Goal: Task Accomplishment & Management: Manage account settings

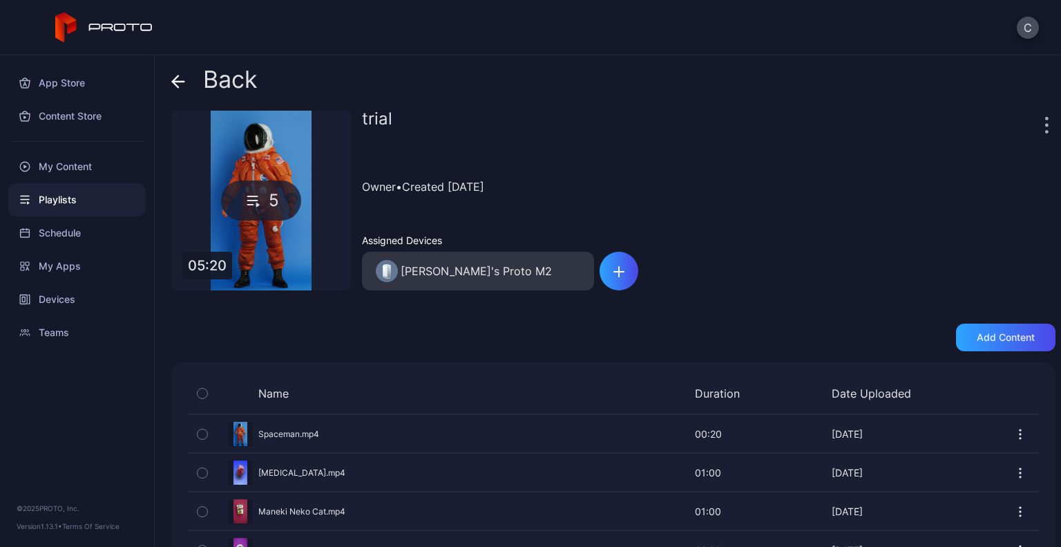
click at [1046, 131] on icon "button" at bounding box center [1047, 132] width 2 height 2
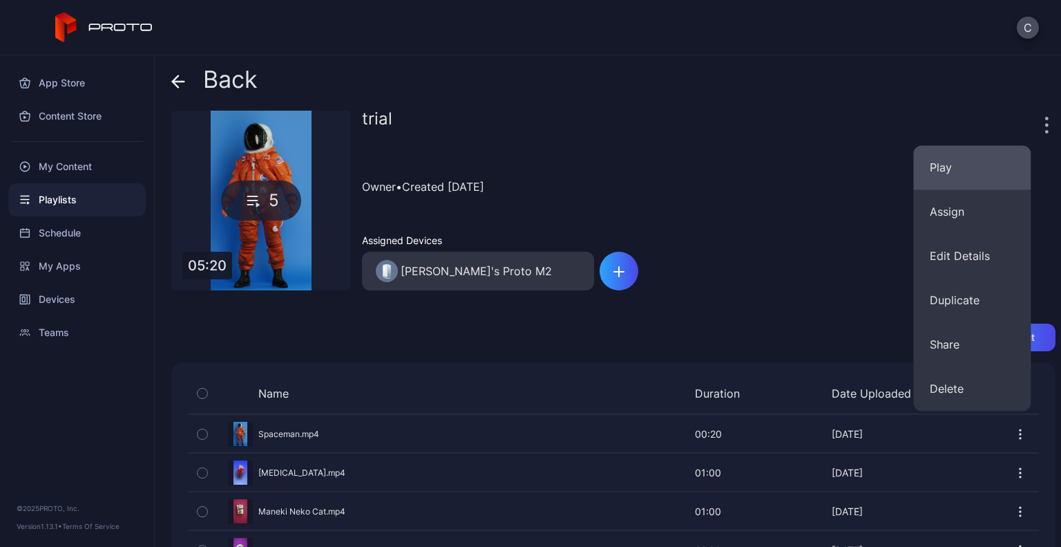
click at [962, 173] on button "Play" at bounding box center [971, 167] width 117 height 44
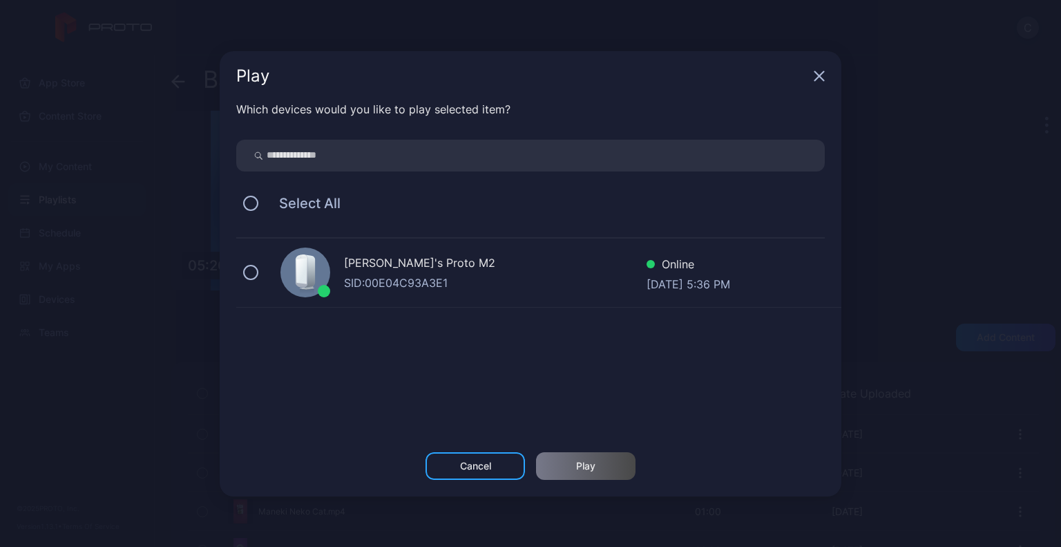
click at [495, 262] on div "[PERSON_NAME]'s Proto M2" at bounding box center [495, 264] width 303 height 20
click at [614, 478] on div "Play" at bounding box center [585, 466] width 99 height 28
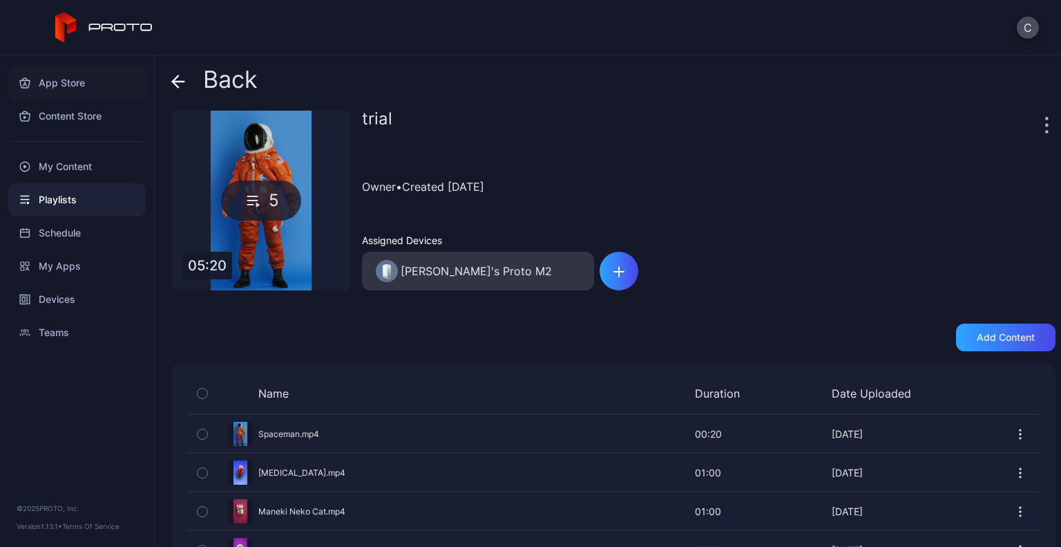
click at [91, 71] on div "App Store" at bounding box center [76, 82] width 137 height 33
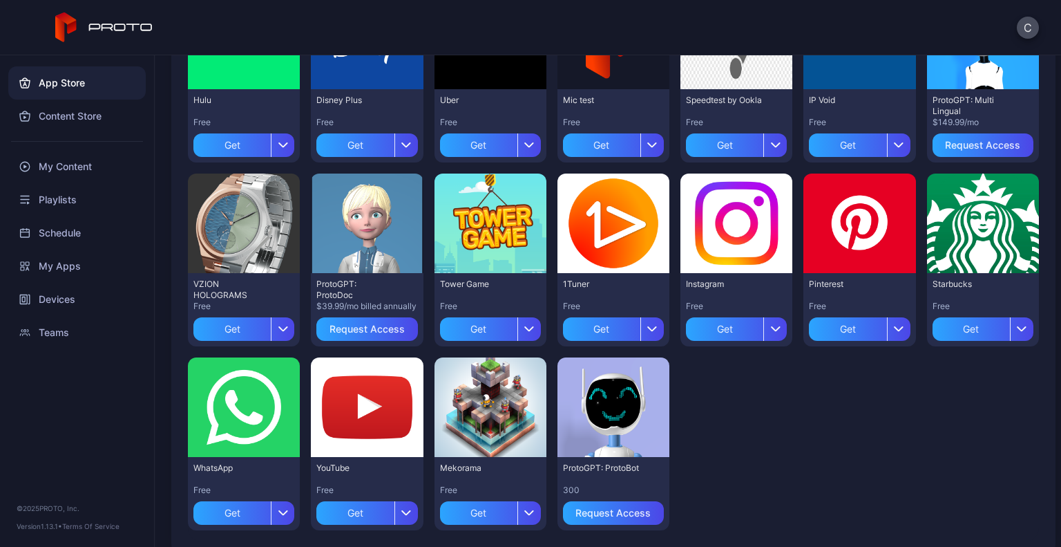
scroll to position [398, 0]
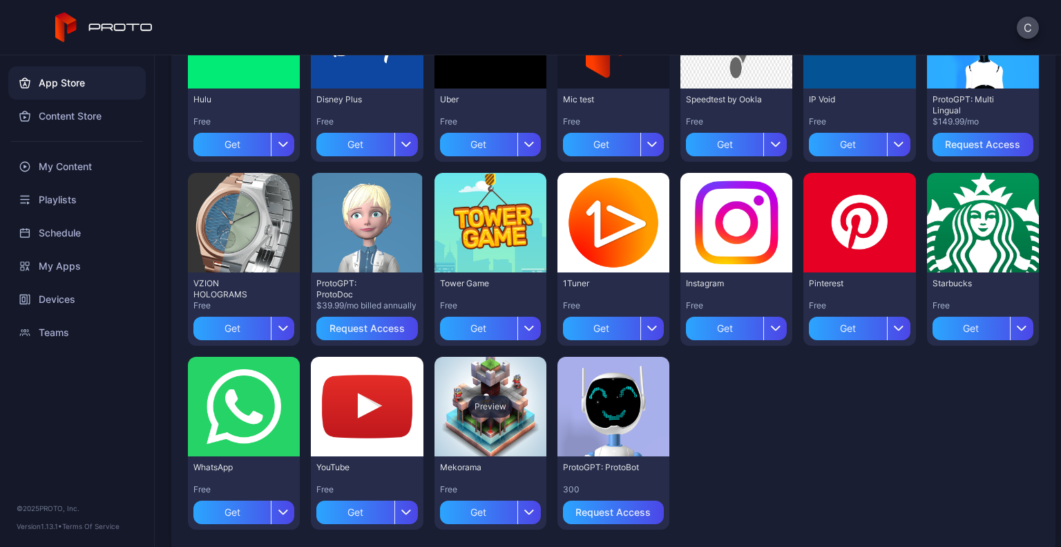
click at [506, 406] on div "Preview" at bounding box center [491, 406] width 112 height 99
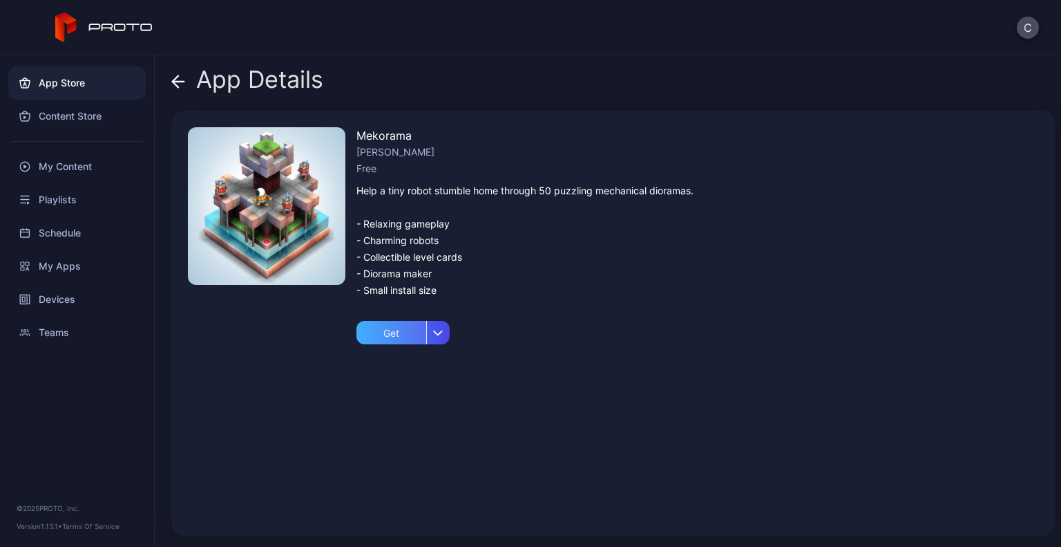
click at [386, 331] on div "Get" at bounding box center [392, 332] width 70 height 23
click at [386, 331] on div "My Apps" at bounding box center [403, 332] width 42 height 11
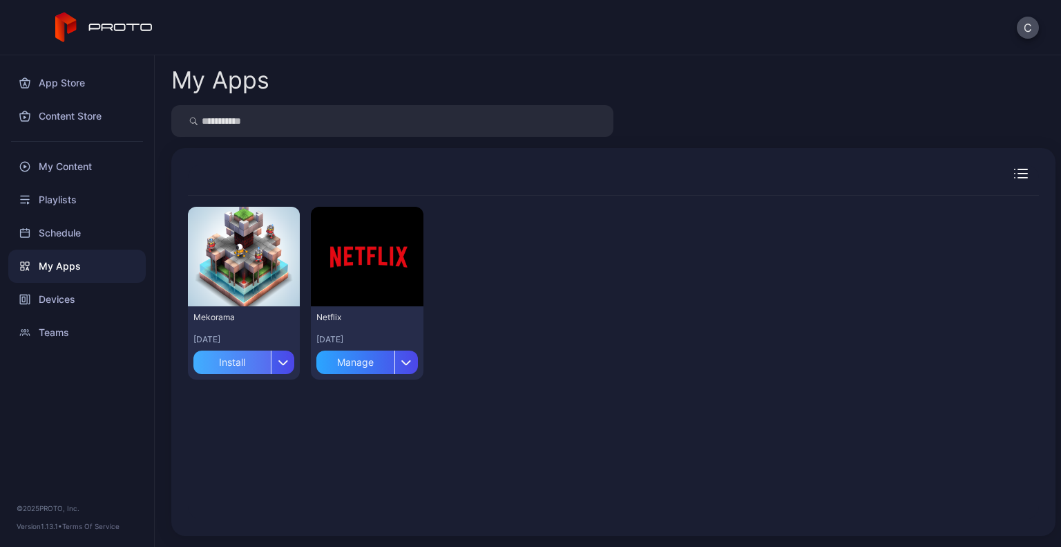
click at [247, 359] on div "Install" at bounding box center [231, 361] width 77 height 23
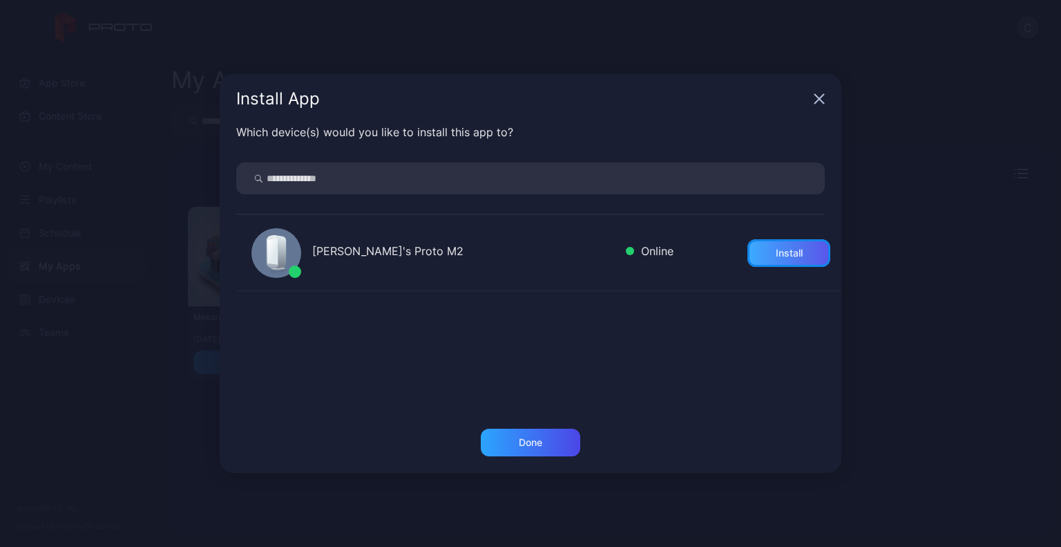
click at [776, 256] on div "Install" at bounding box center [789, 252] width 27 height 11
click at [562, 440] on div "Done" at bounding box center [530, 442] width 99 height 28
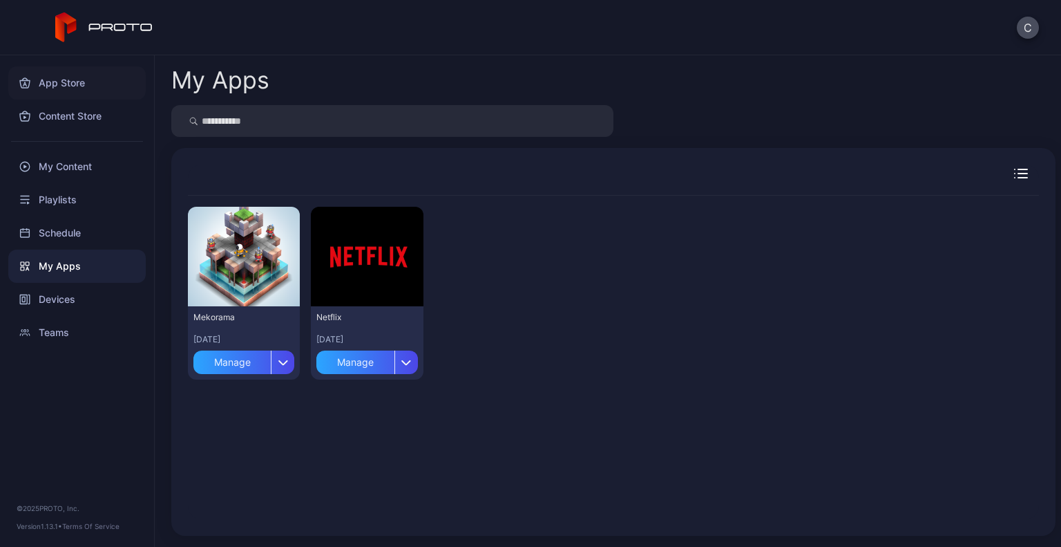
click at [55, 73] on div "App Store" at bounding box center [76, 82] width 137 height 33
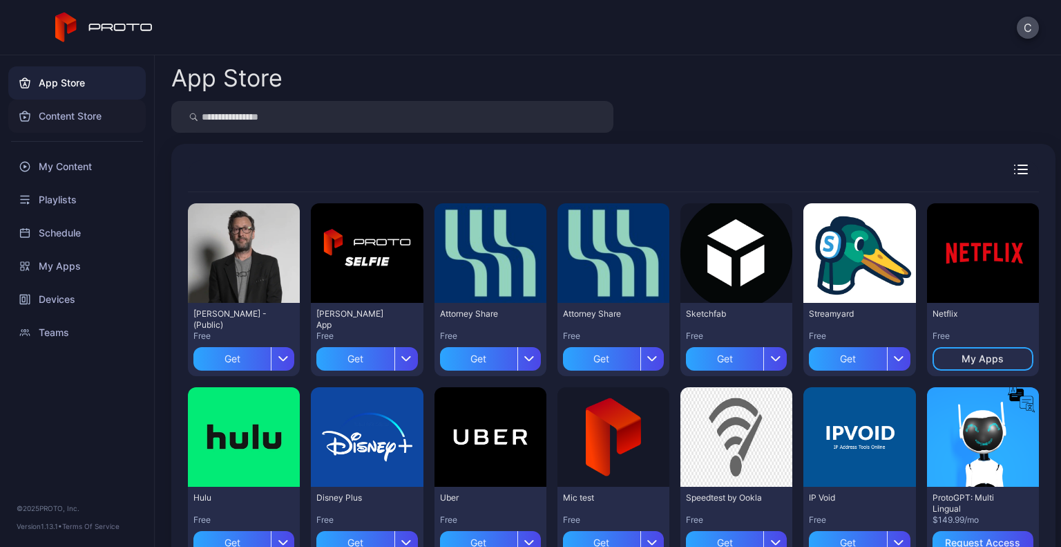
click at [54, 111] on div "Content Store" at bounding box center [76, 115] width 137 height 33
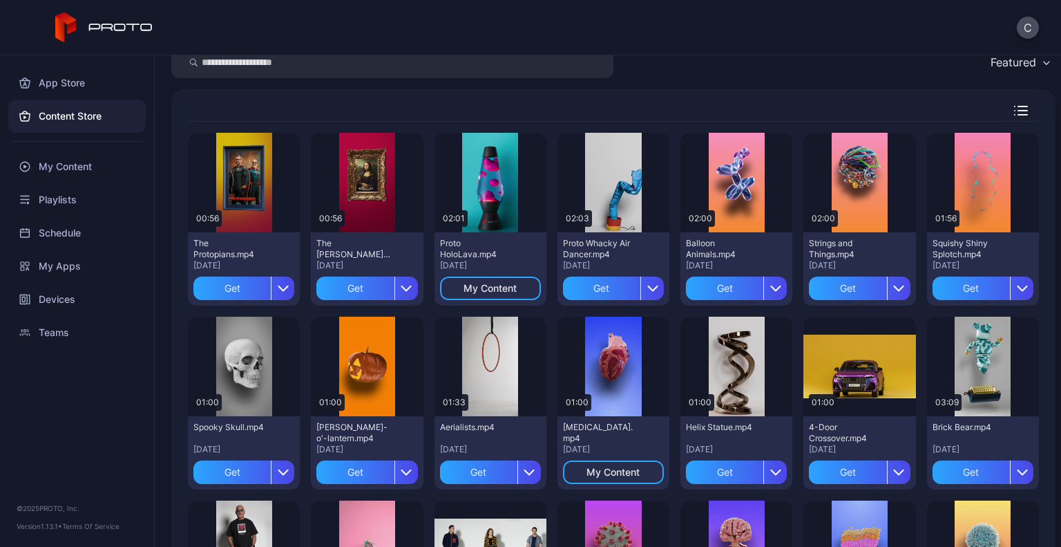
scroll to position [54, 0]
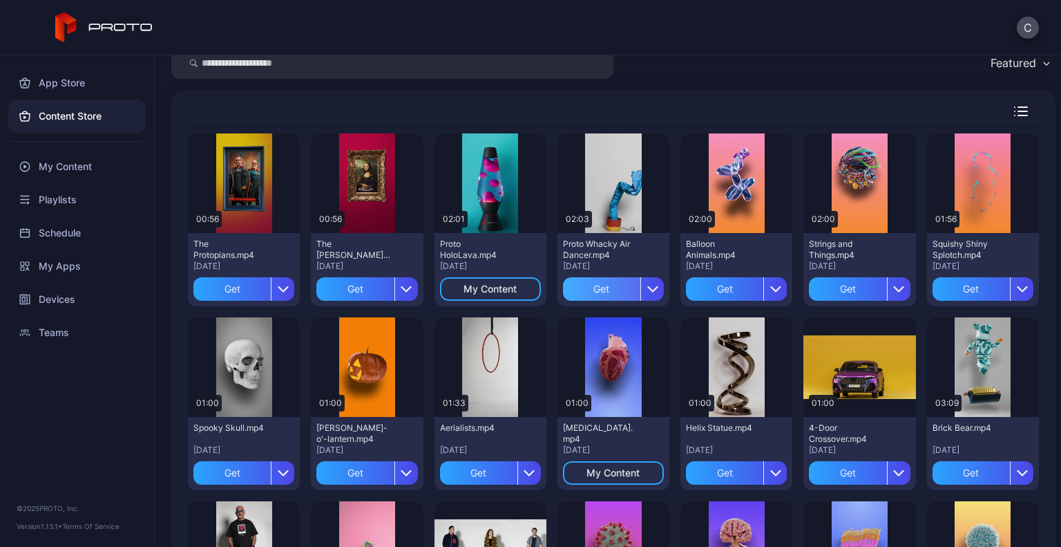
click at [596, 296] on div "Get" at bounding box center [601, 288] width 77 height 23
click at [710, 294] on div "Get" at bounding box center [724, 288] width 77 height 23
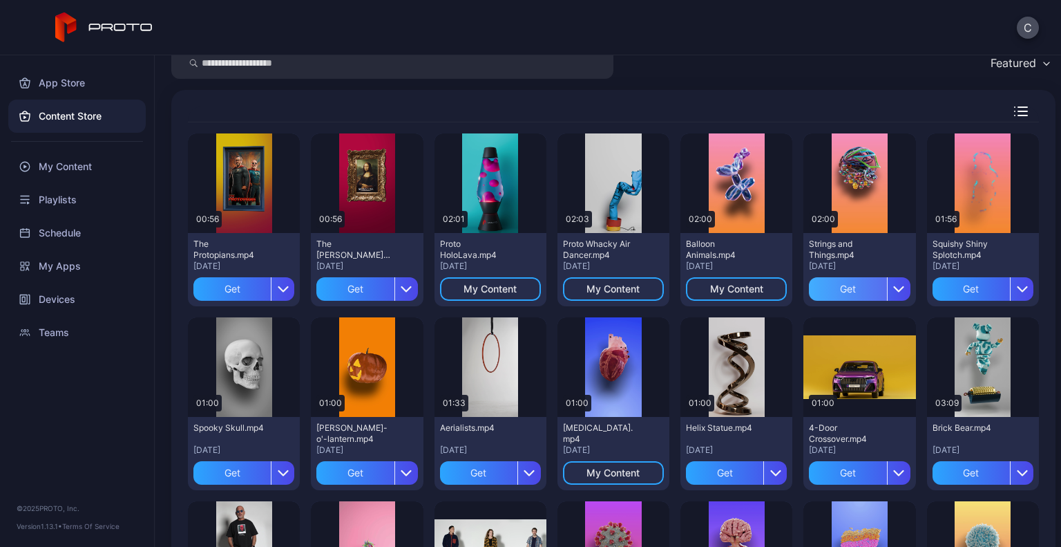
click at [828, 279] on div "Get" at bounding box center [847, 288] width 77 height 23
click at [947, 285] on div "Get" at bounding box center [971, 288] width 77 height 23
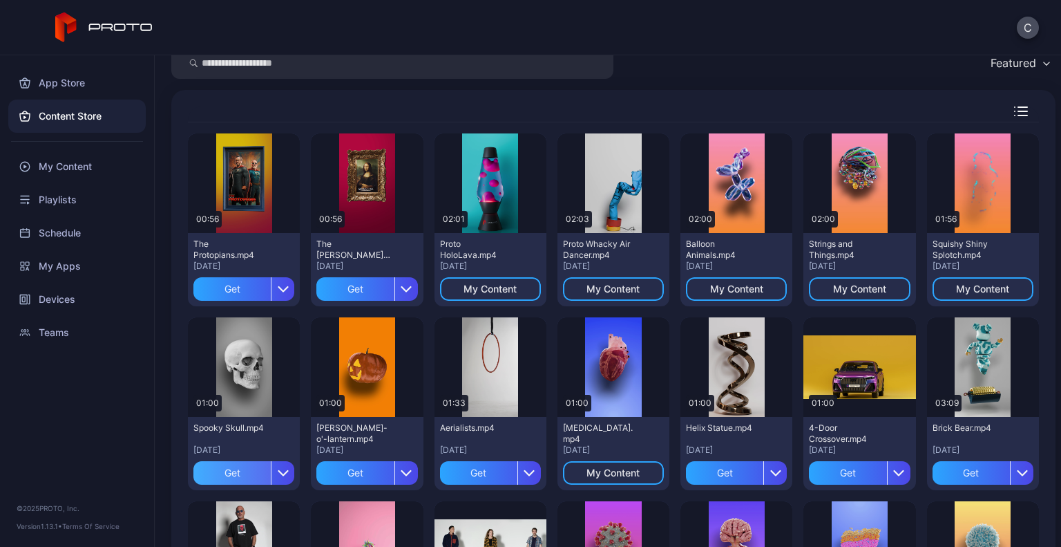
click at [243, 469] on div "Get" at bounding box center [231, 472] width 77 height 23
click at [357, 472] on div "Get" at bounding box center [354, 472] width 77 height 23
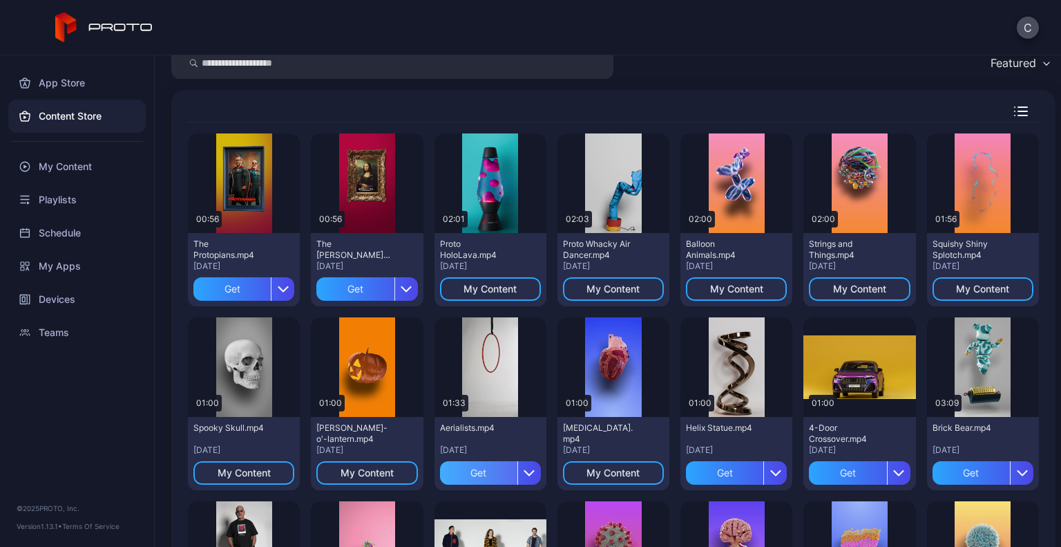
click at [469, 477] on div "Get" at bounding box center [478, 472] width 77 height 23
click at [708, 475] on div "Get" at bounding box center [724, 472] width 77 height 23
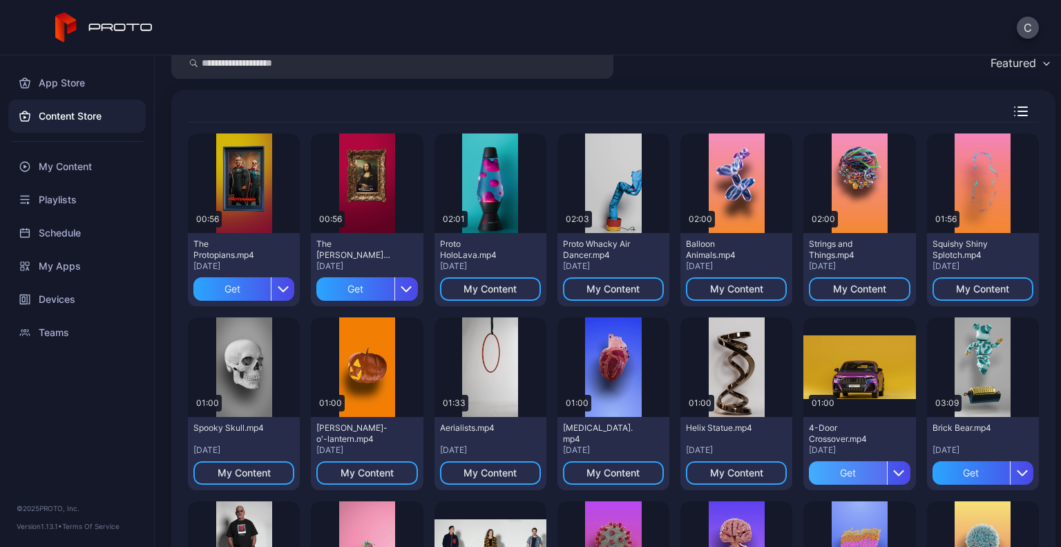
click at [851, 471] on div "Get" at bounding box center [847, 472] width 77 height 23
click at [976, 471] on div "Get" at bounding box center [971, 472] width 77 height 23
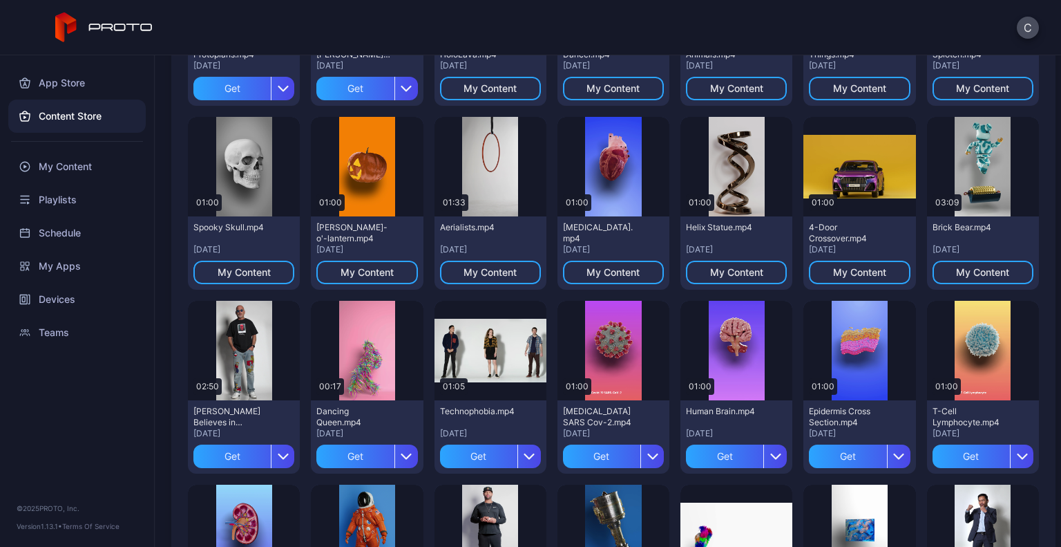
scroll to position [256, 0]
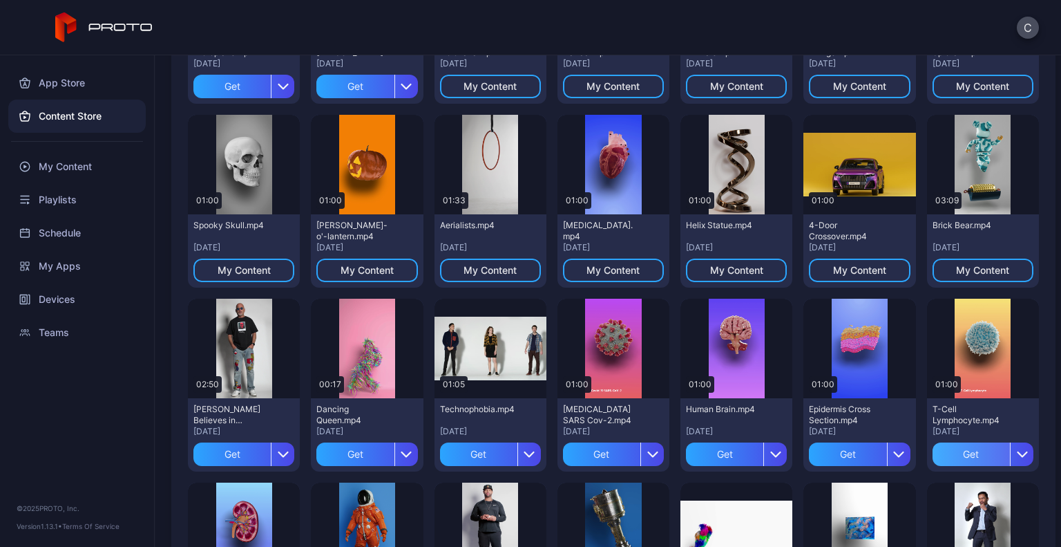
click at [956, 444] on div "Get" at bounding box center [971, 453] width 77 height 23
click at [833, 456] on div "Get" at bounding box center [847, 453] width 77 height 23
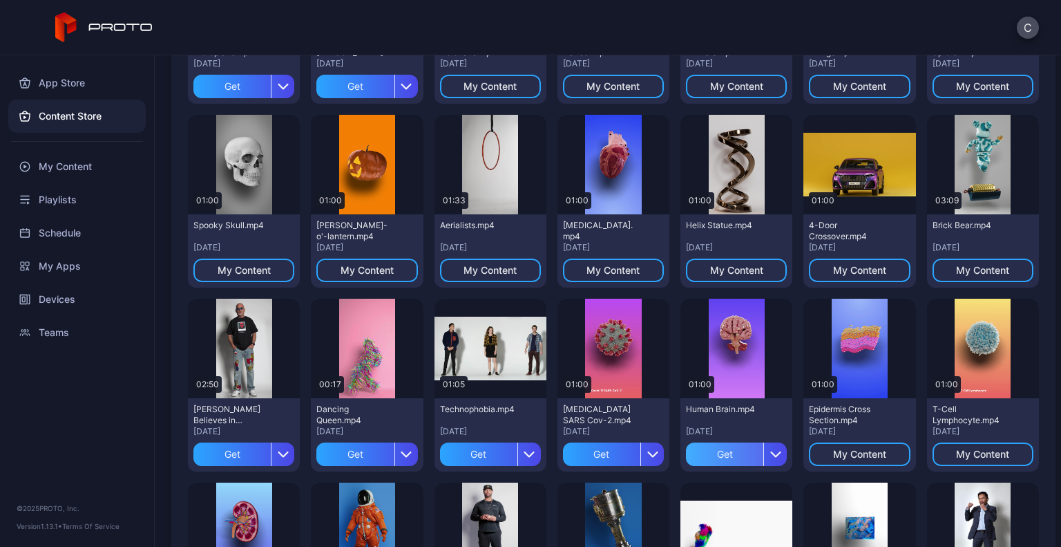
click at [707, 460] on div "Get" at bounding box center [724, 453] width 77 height 23
click at [589, 456] on div "Get" at bounding box center [601, 453] width 77 height 23
click at [340, 466] on div "Dancing Queen.mp4 [DATE] Get" at bounding box center [367, 434] width 112 height 73
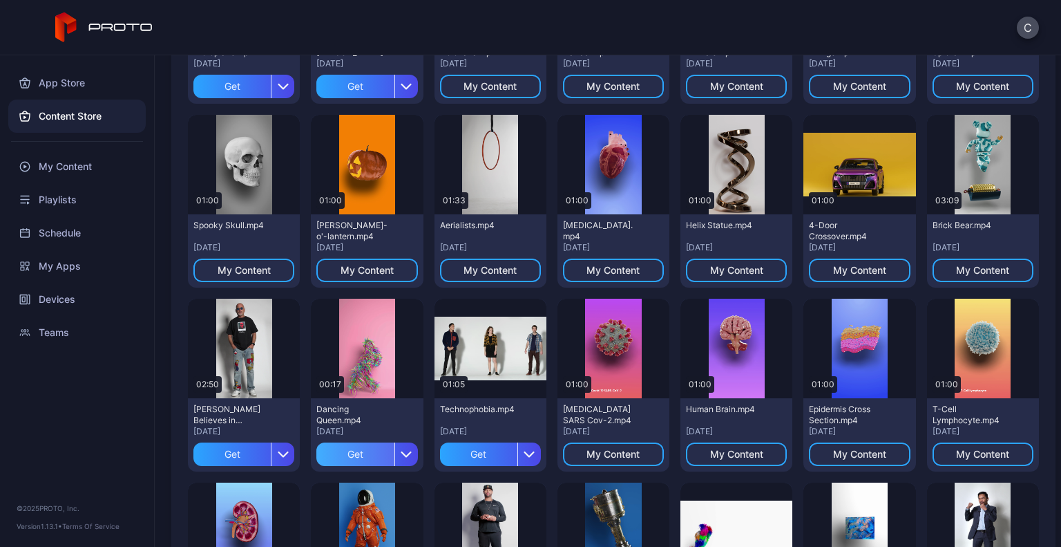
click at [333, 461] on div "Get" at bounding box center [354, 453] width 77 height 23
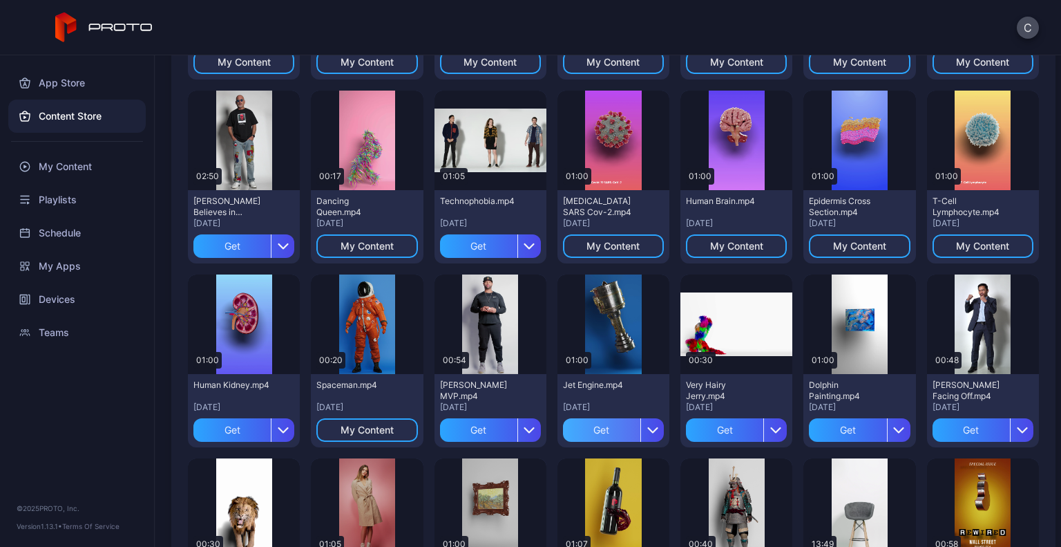
click at [591, 428] on div "Get" at bounding box center [601, 429] width 77 height 23
click at [828, 433] on div "Get" at bounding box center [847, 429] width 77 height 23
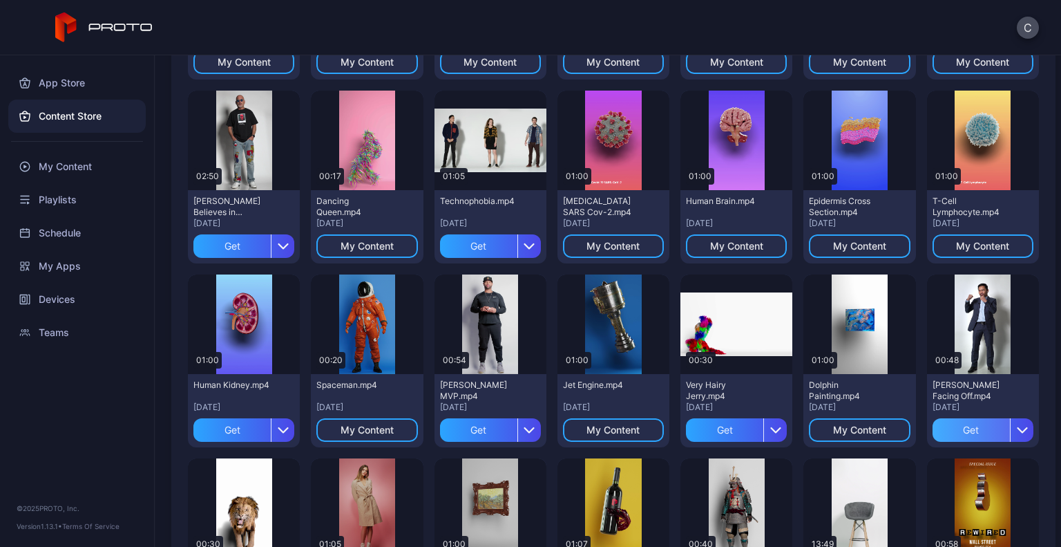
click at [952, 430] on div "Get" at bounding box center [971, 429] width 77 height 23
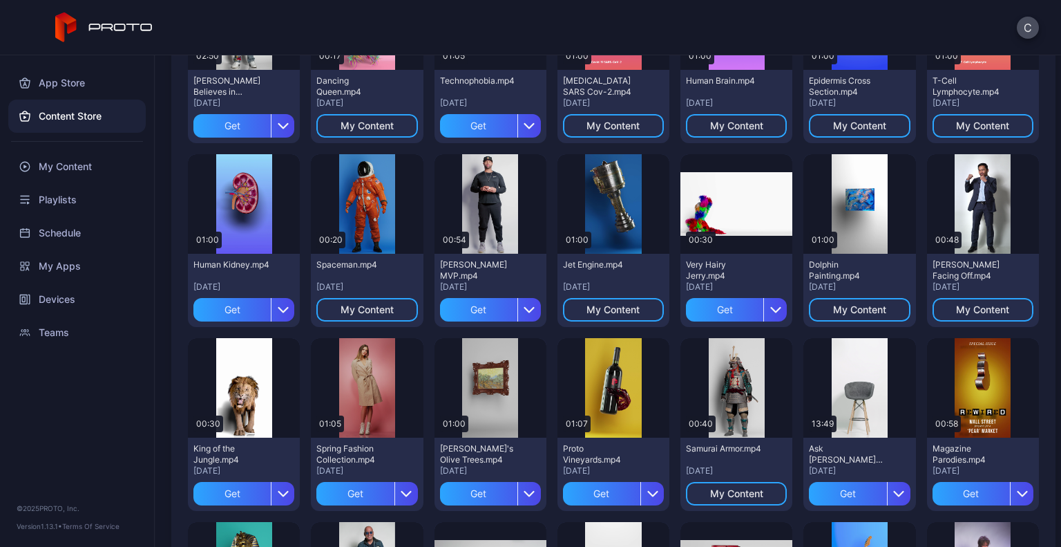
scroll to position [586, 0]
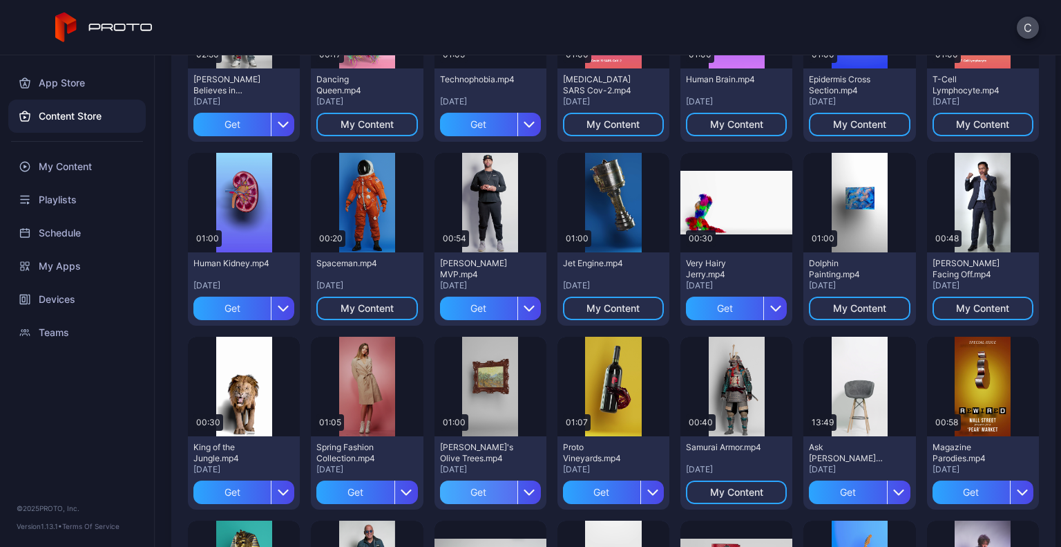
click at [446, 495] on div "Get" at bounding box center [478, 491] width 77 height 23
click at [207, 493] on div "Get" at bounding box center [231, 491] width 77 height 23
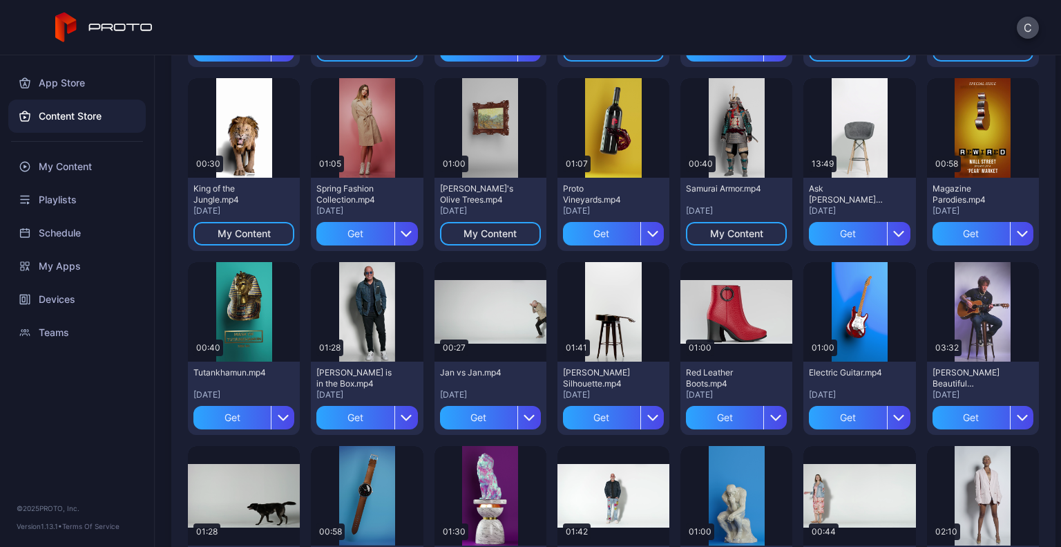
scroll to position [845, 0]
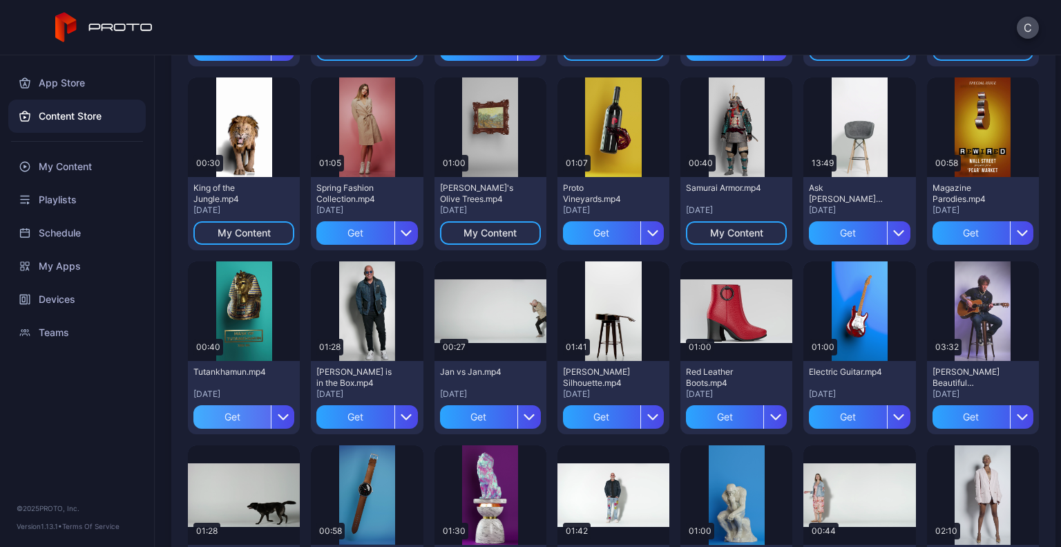
click at [235, 423] on div "Get" at bounding box center [231, 416] width 77 height 23
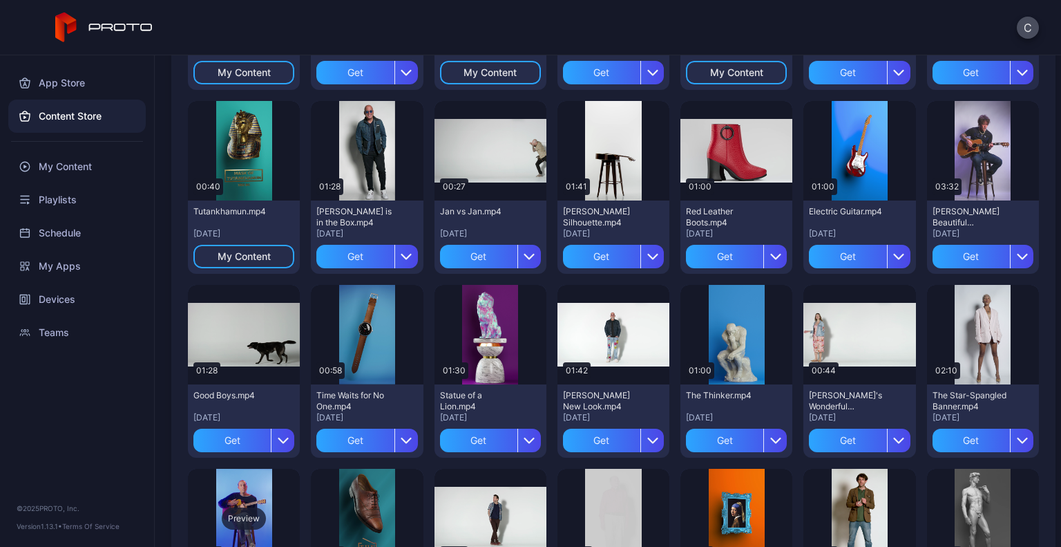
scroll to position [1191, 0]
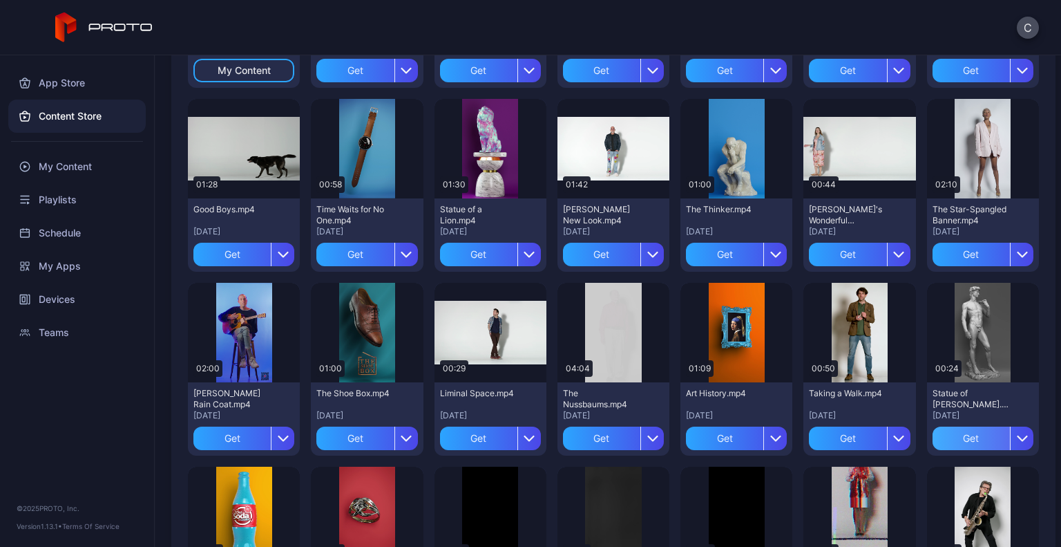
click at [933, 433] on div "Get" at bounding box center [971, 437] width 77 height 23
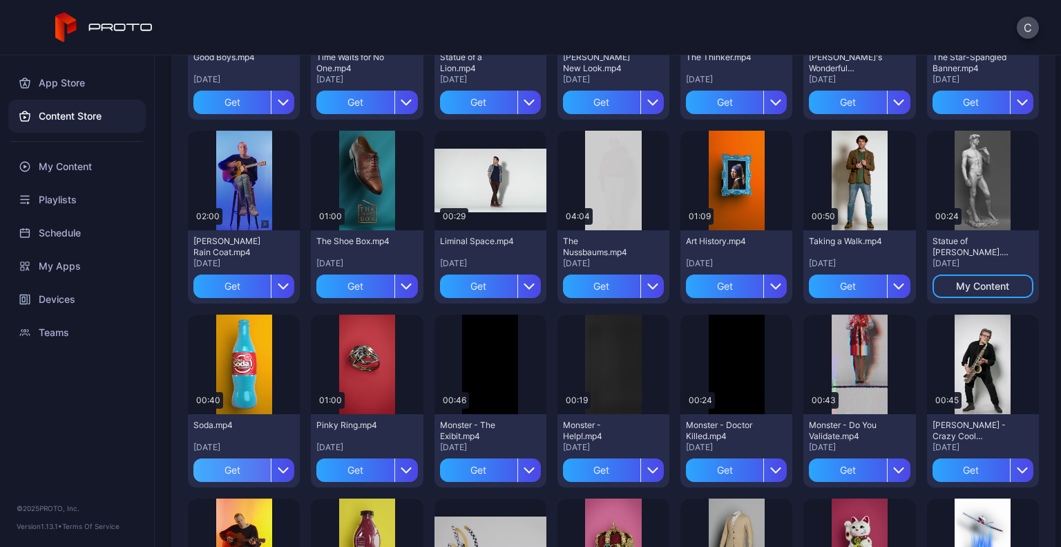
click at [228, 467] on div "Get" at bounding box center [231, 469] width 77 height 23
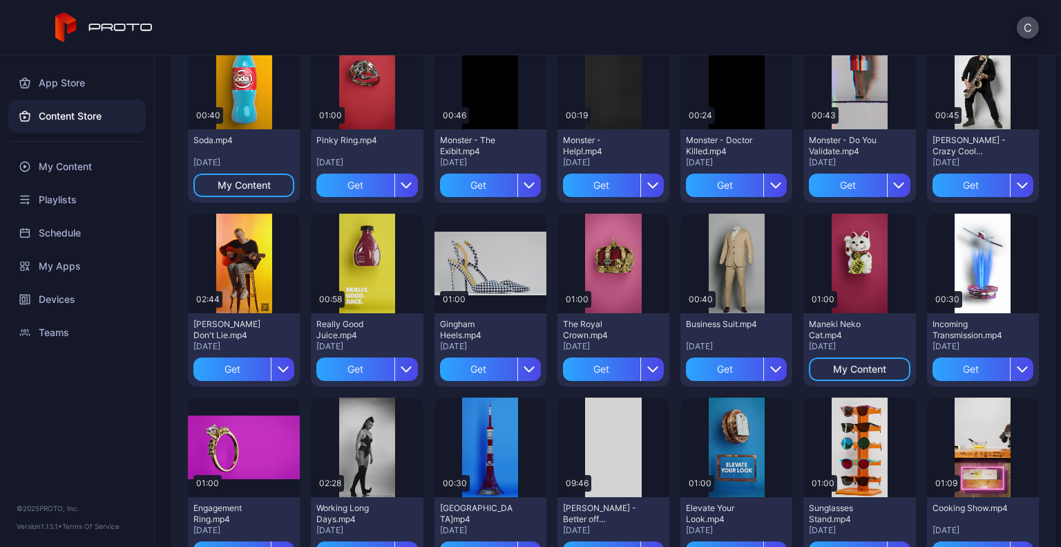
scroll to position [1644, 0]
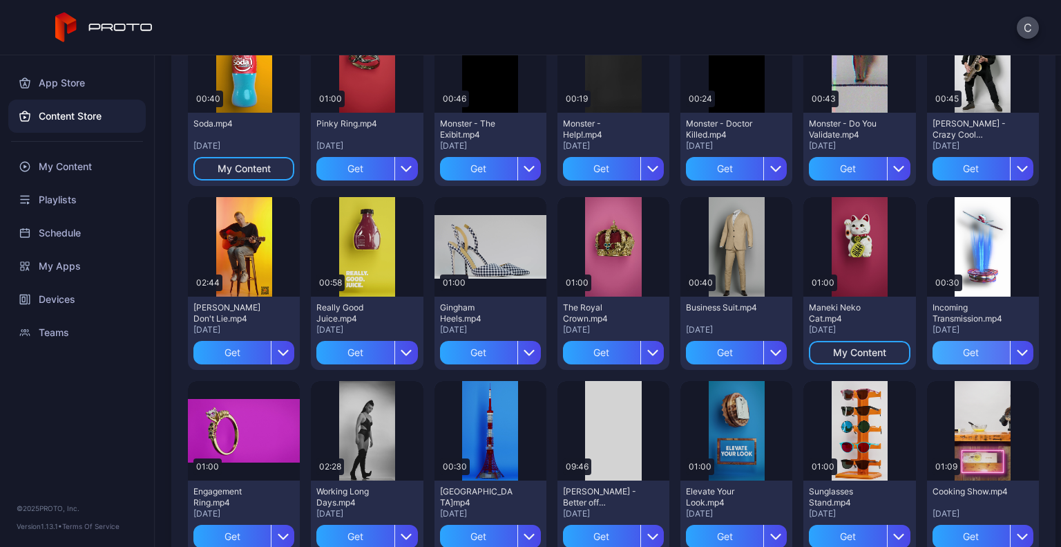
click at [959, 358] on div "Get" at bounding box center [971, 352] width 77 height 23
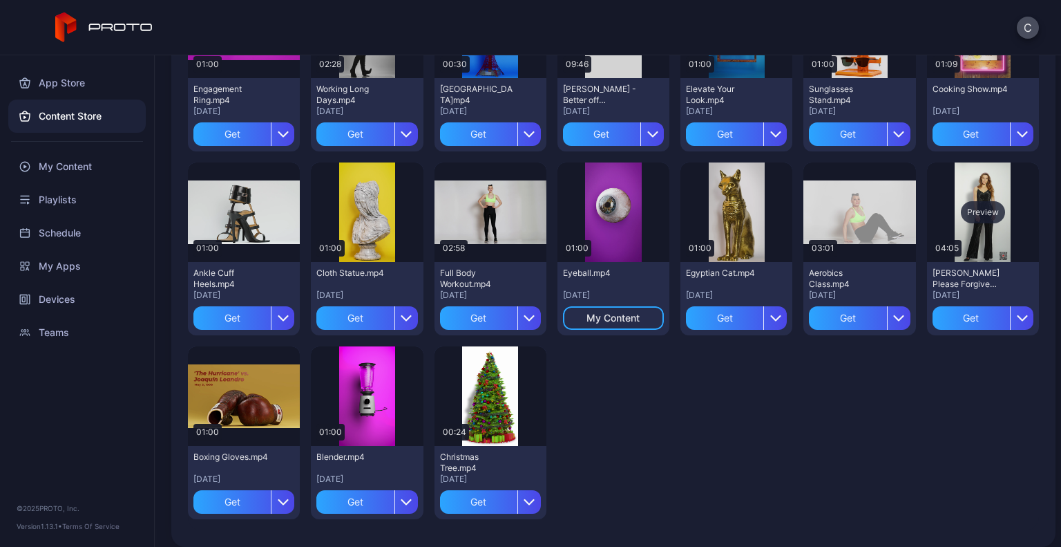
scroll to position [2057, 0]
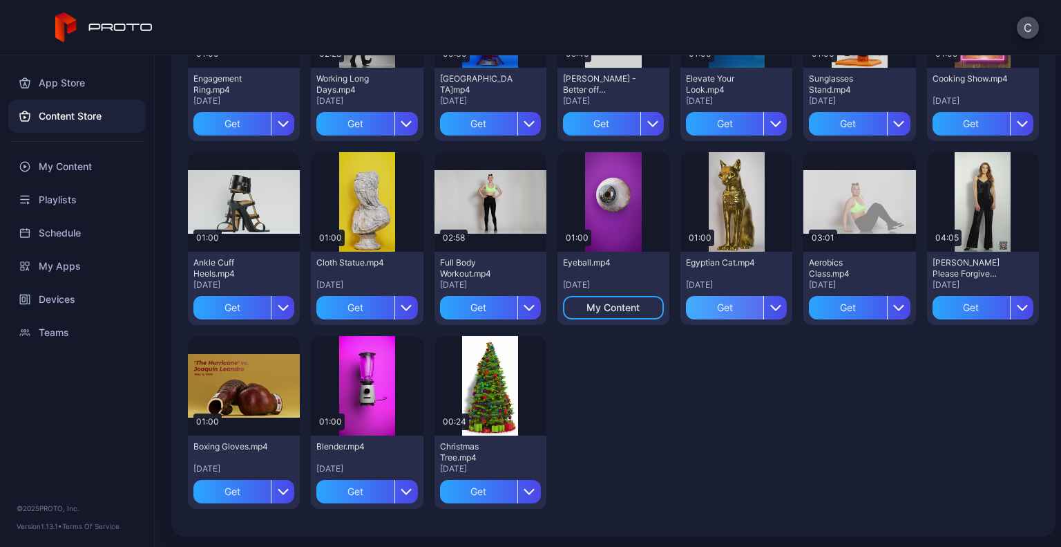
click at [703, 301] on div "Get" at bounding box center [724, 307] width 77 height 23
click at [64, 170] on div "My Content" at bounding box center [76, 166] width 137 height 33
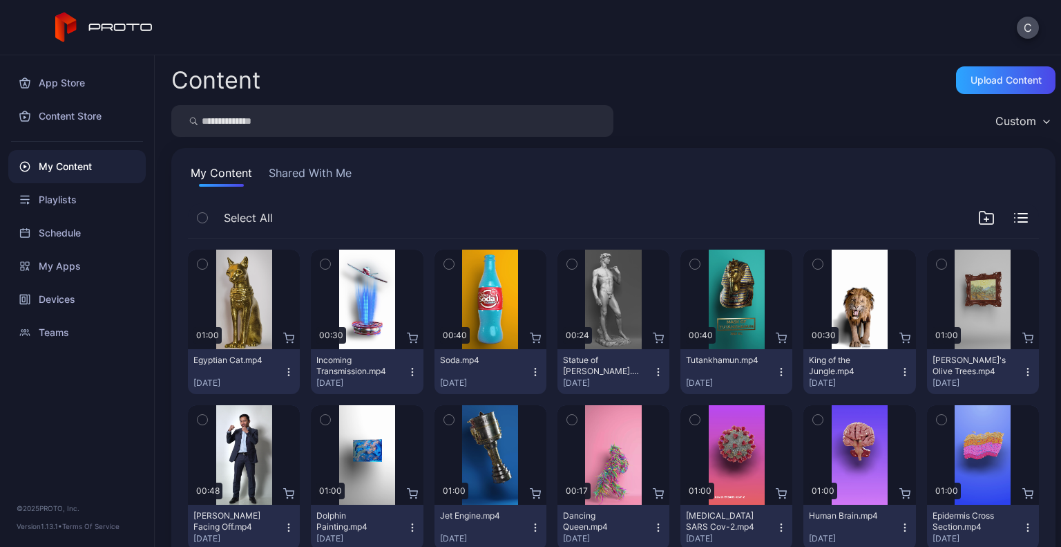
click at [193, 210] on button "button" at bounding box center [202, 217] width 29 height 29
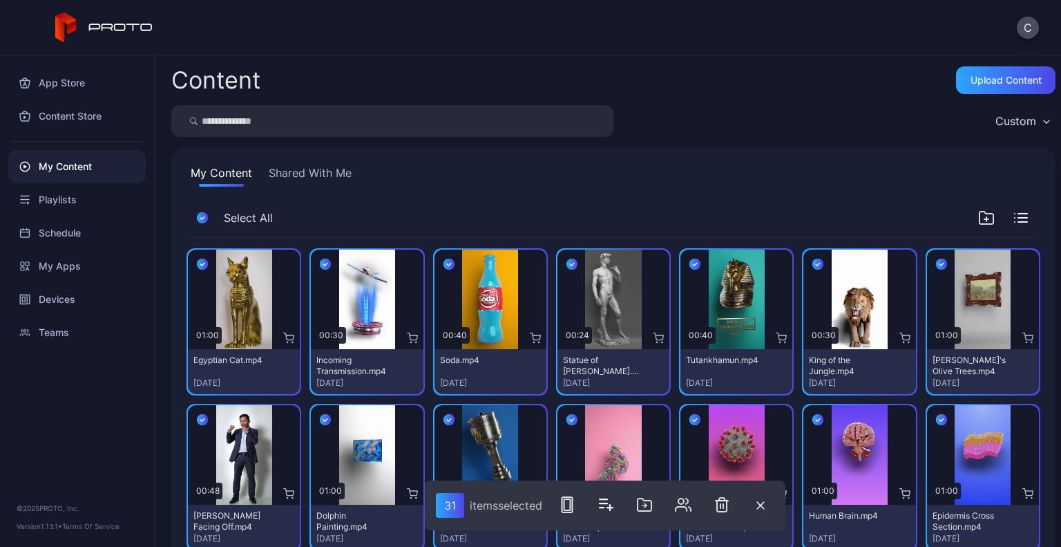
click at [978, 216] on icon "button" at bounding box center [986, 217] width 17 height 17
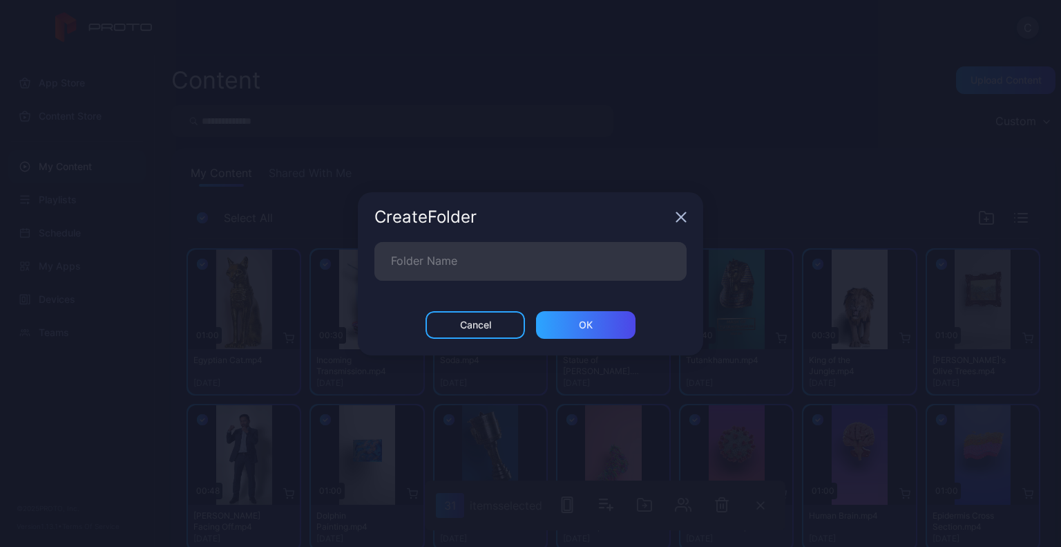
click at [687, 222] on div "Create Folder" at bounding box center [530, 217] width 345 height 50
click at [685, 221] on icon "button" at bounding box center [681, 216] width 9 height 9
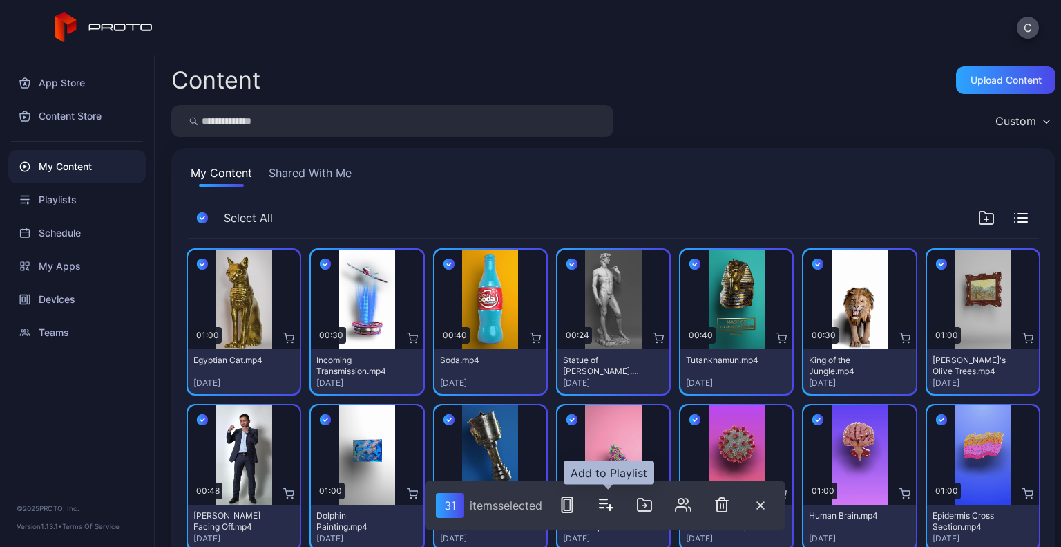
click at [611, 508] on icon "button" at bounding box center [606, 504] width 17 height 17
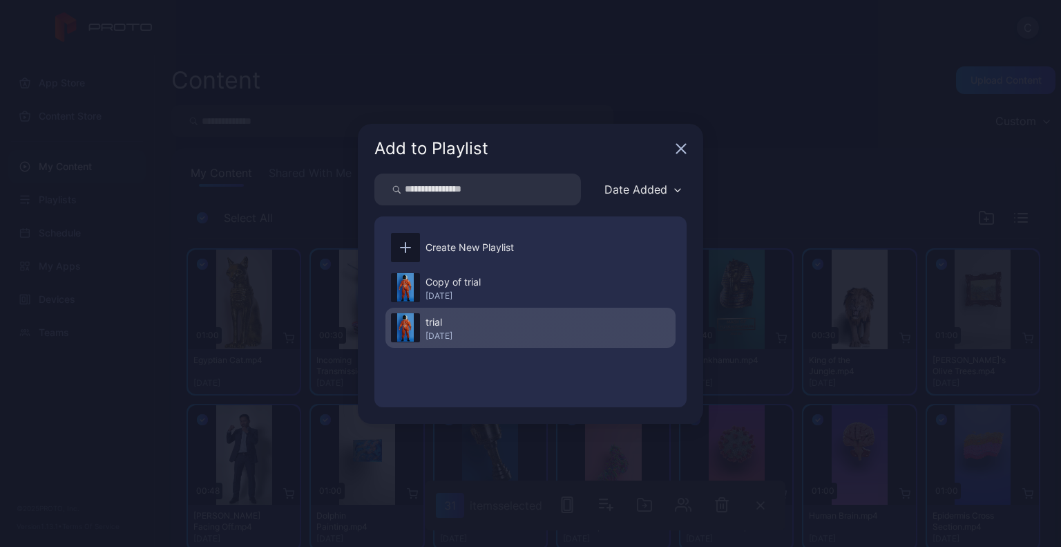
click at [432, 308] on div "trial [DATE]" at bounding box center [531, 327] width 290 height 40
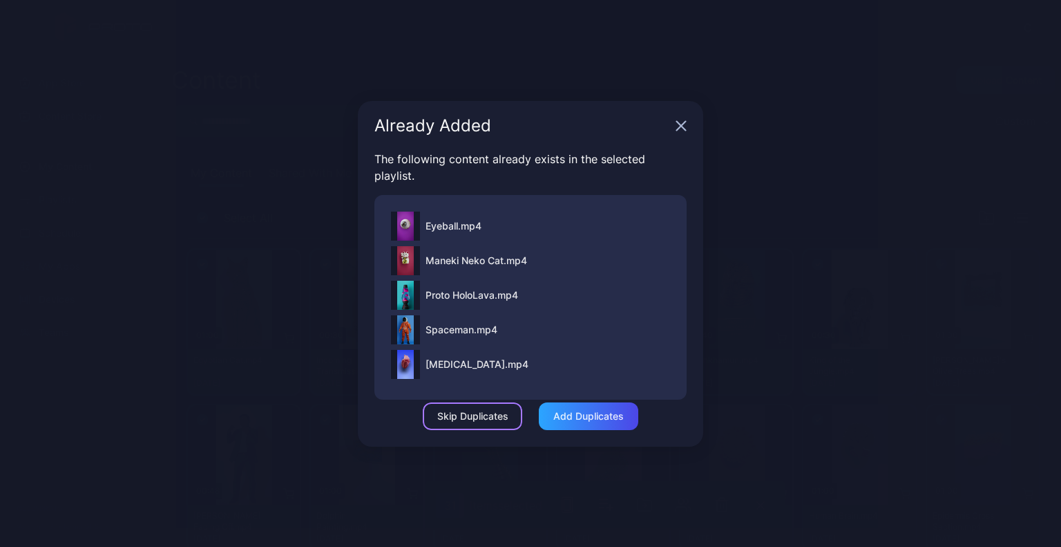
click at [475, 406] on div "Skip Duplicates" at bounding box center [472, 416] width 99 height 28
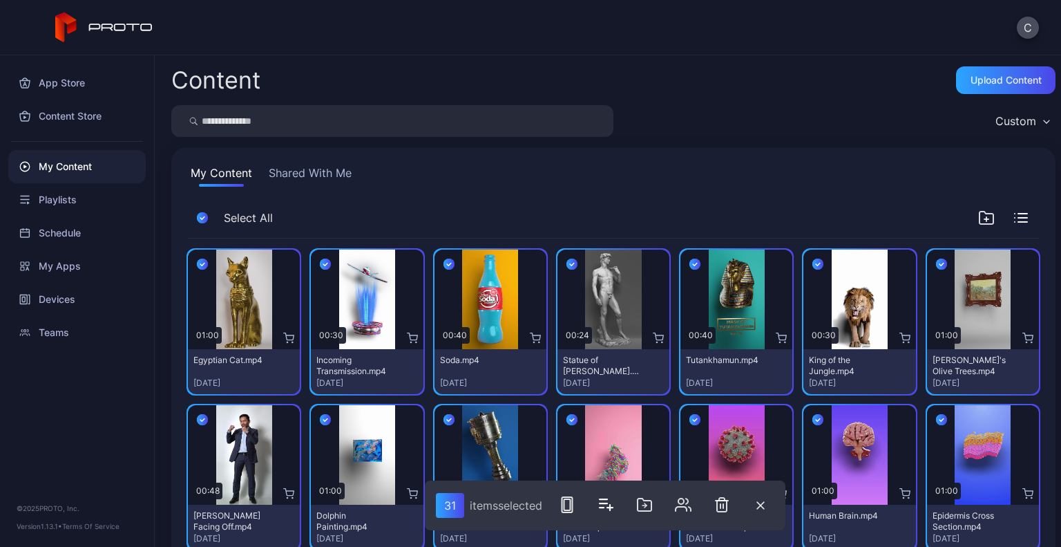
click at [699, 22] on div "C" at bounding box center [530, 27] width 1061 height 55
click at [66, 207] on div "Playlists" at bounding box center [76, 199] width 137 height 33
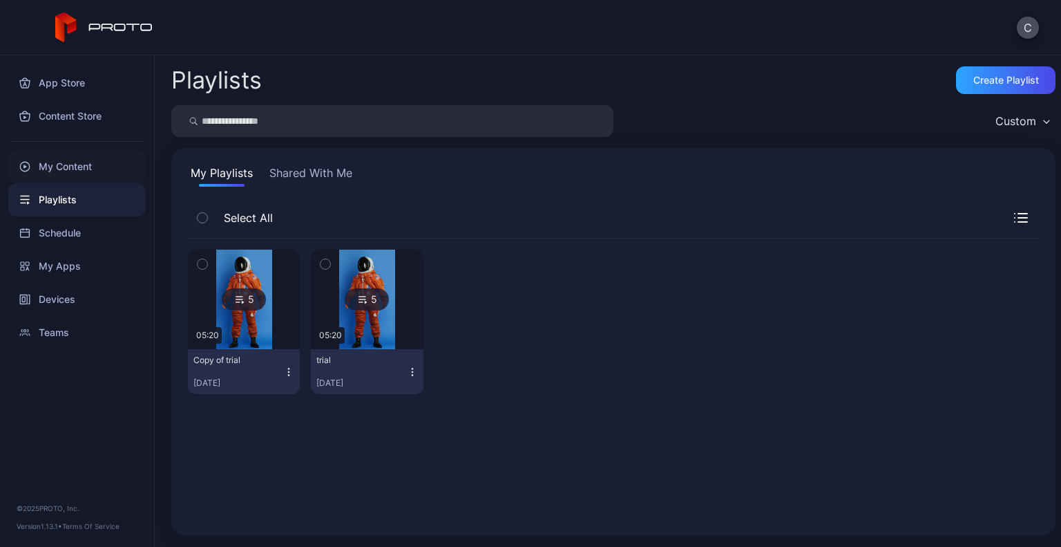
click at [53, 158] on div "My Content" at bounding box center [76, 166] width 137 height 33
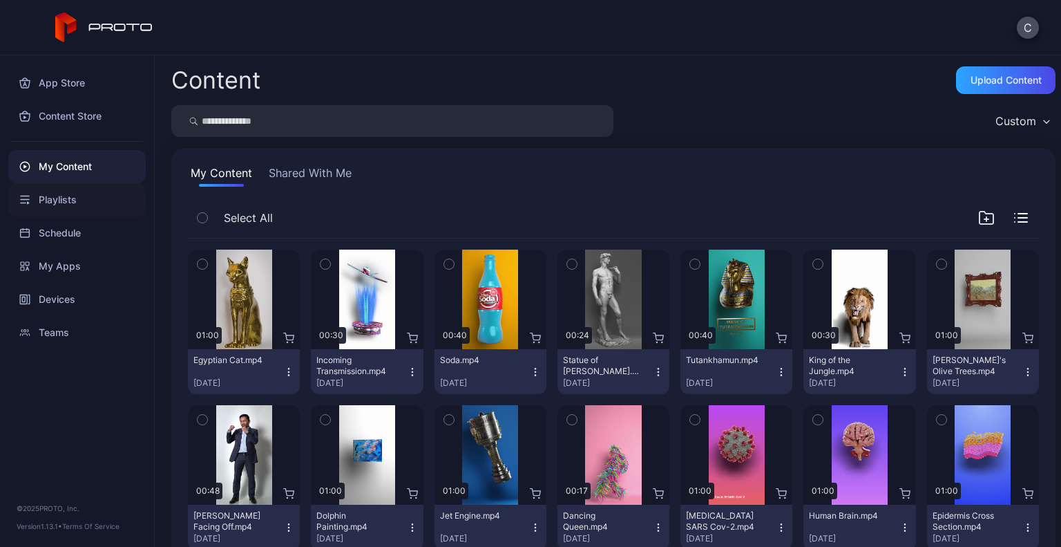
click at [68, 203] on div "Playlists" at bounding box center [76, 199] width 137 height 33
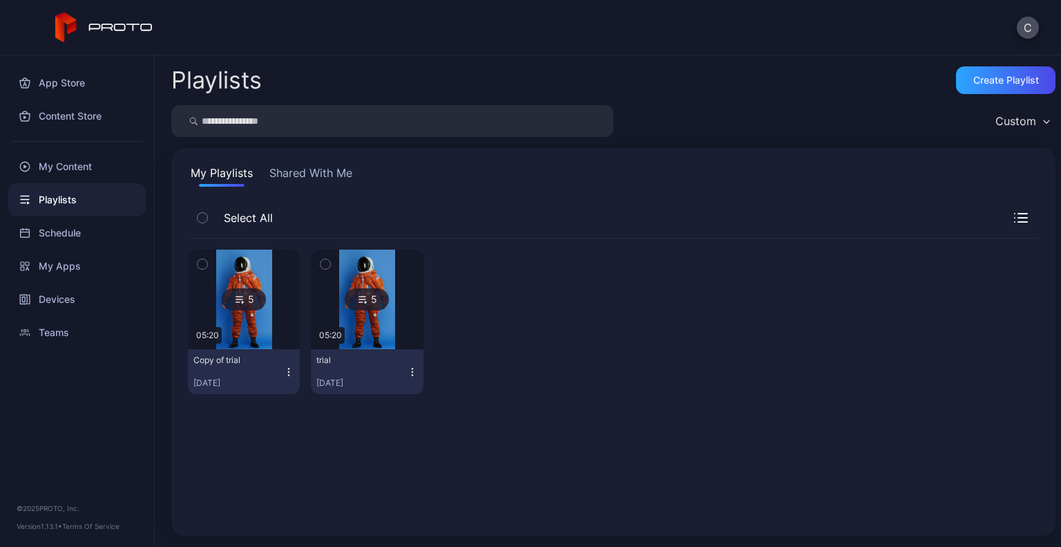
click at [278, 267] on div at bounding box center [243, 298] width 99 height 99
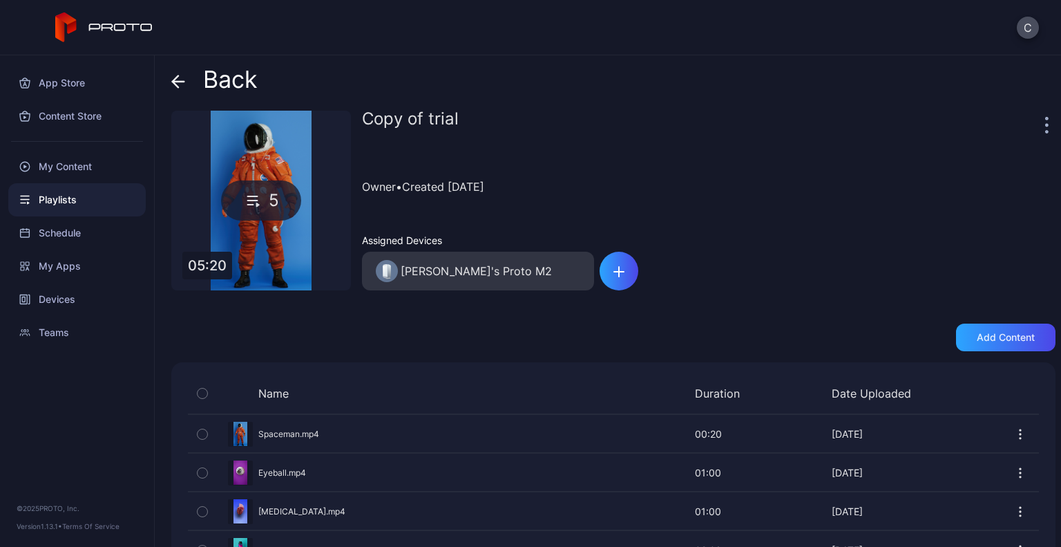
click at [185, 91] on span at bounding box center [181, 79] width 21 height 26
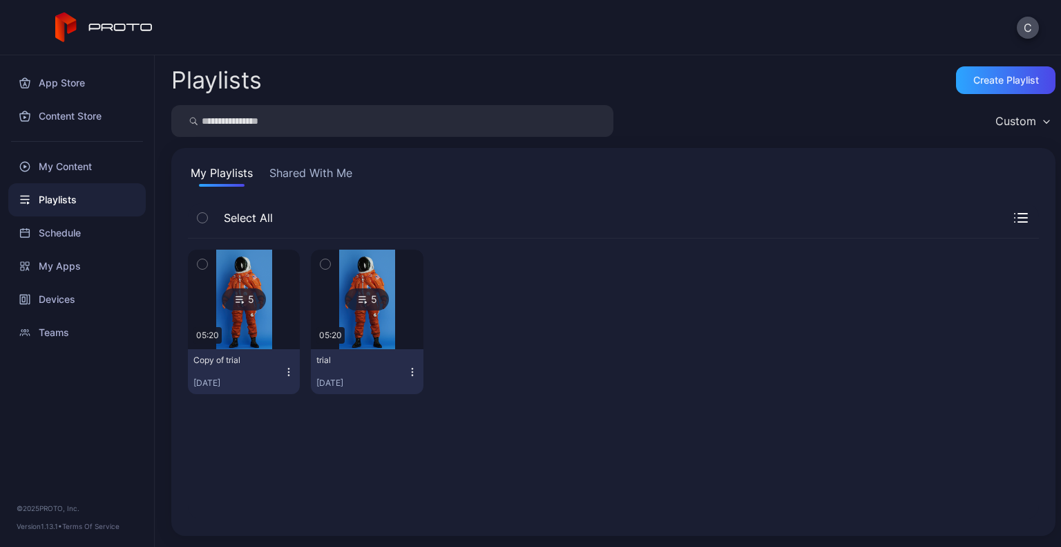
click at [362, 258] on img at bounding box center [367, 298] width 56 height 99
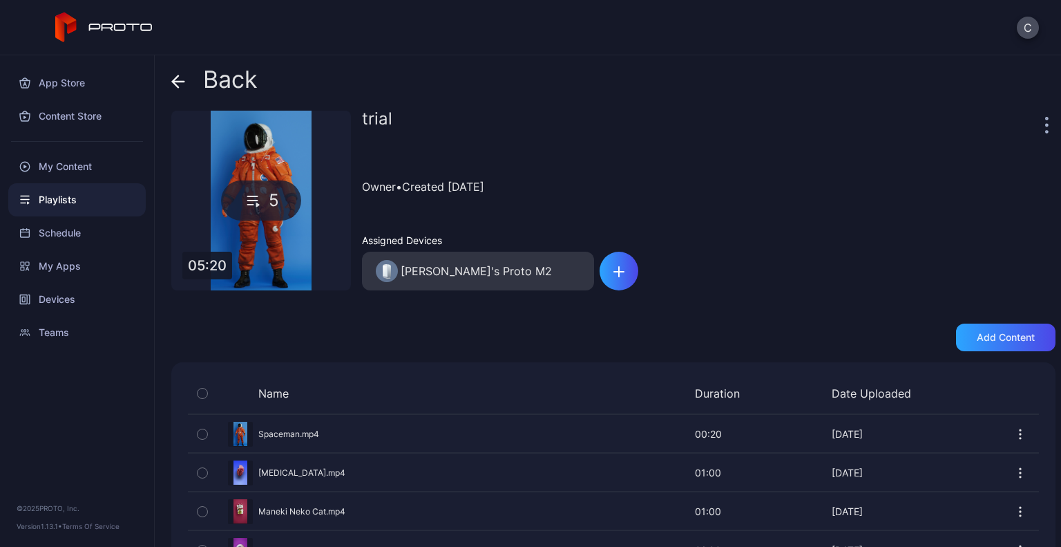
scroll to position [86, 0]
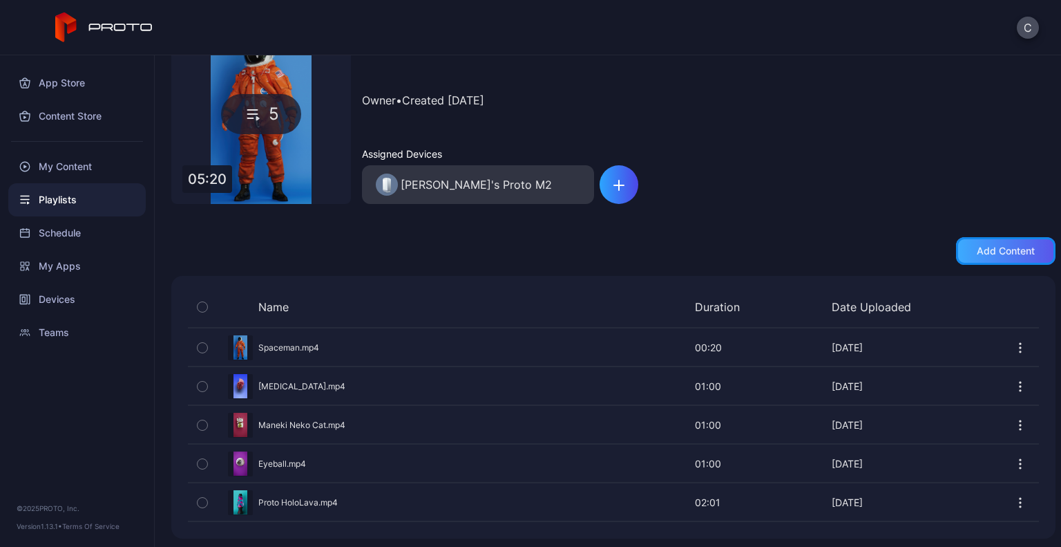
click at [1016, 256] on div "Add content" at bounding box center [1006, 250] width 58 height 11
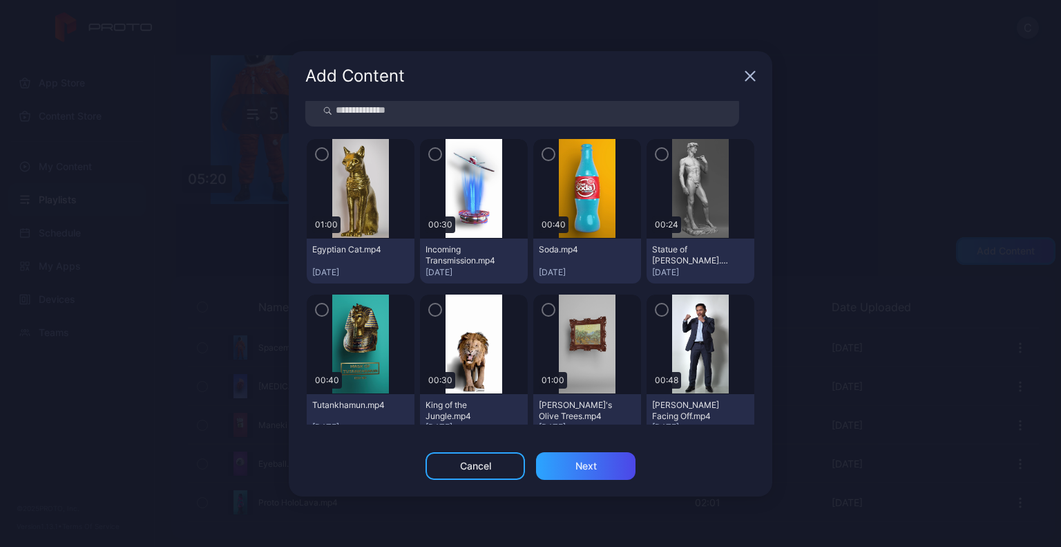
scroll to position [0, 0]
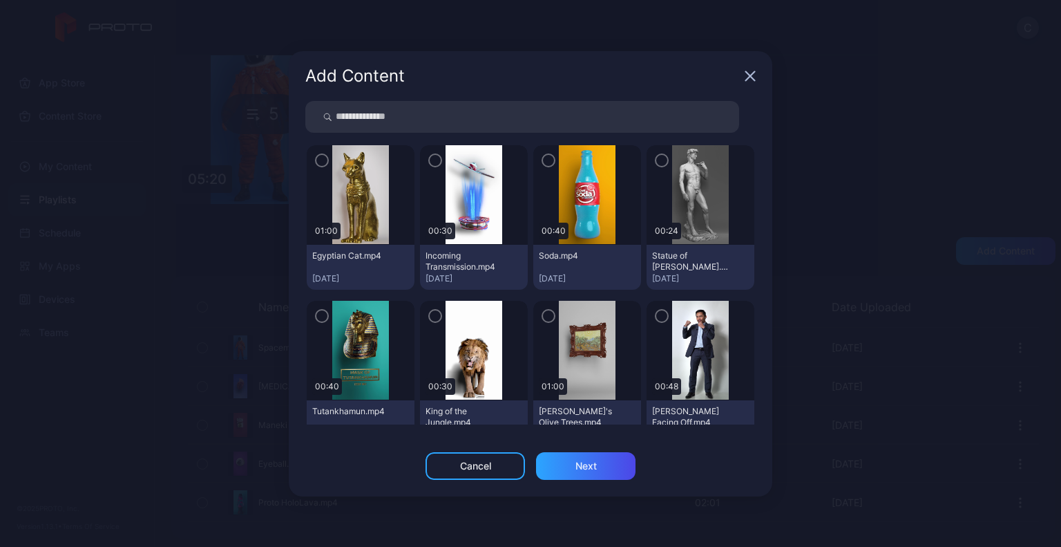
click at [322, 151] on div at bounding box center [361, 194] width 108 height 99
click at [321, 160] on icon "button" at bounding box center [321, 160] width 11 height 15
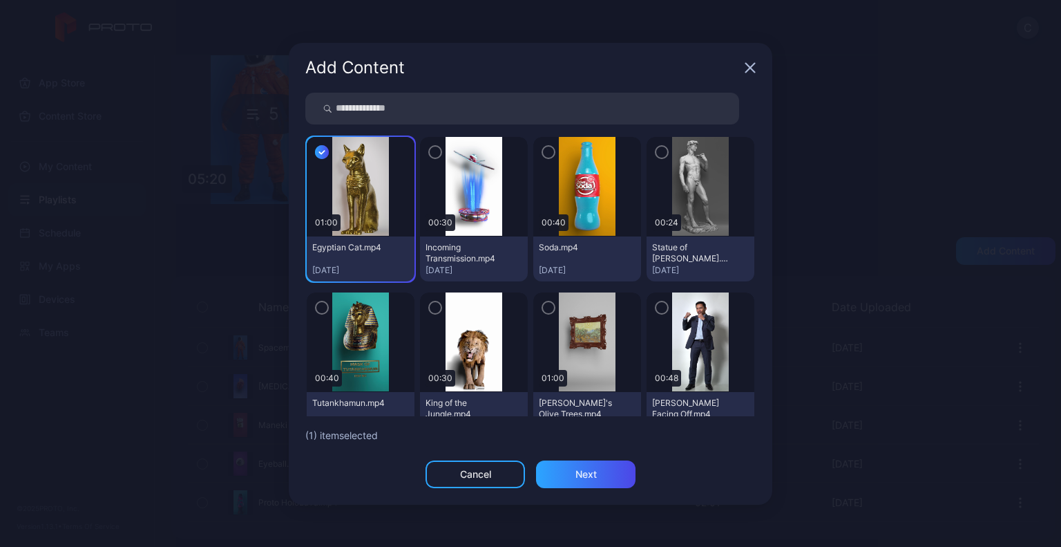
click at [423, 151] on div at bounding box center [474, 186] width 108 height 99
click at [323, 160] on div at bounding box center [361, 186] width 108 height 99
click at [321, 153] on icon "button" at bounding box center [321, 152] width 5 height 3
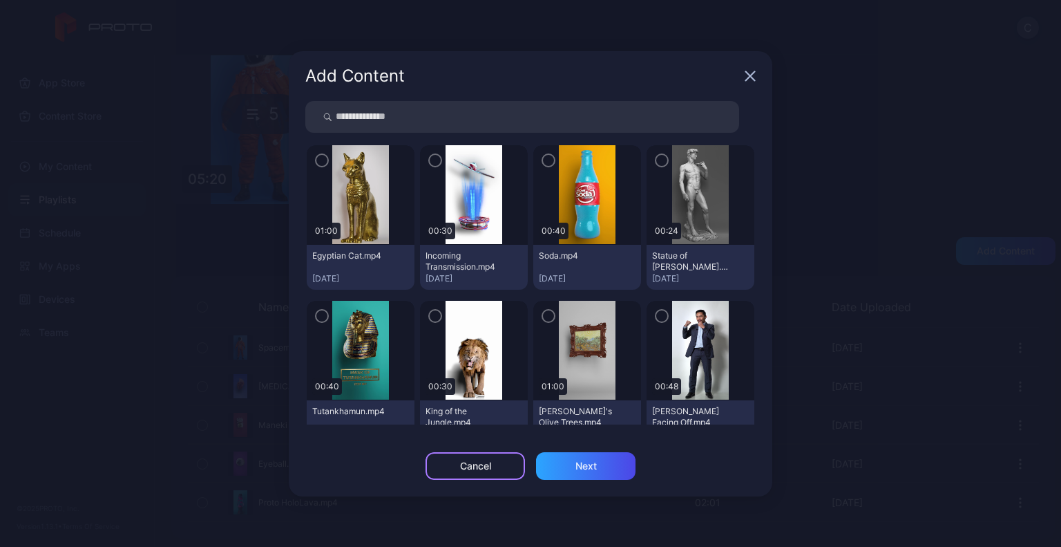
click at [471, 461] on div "Cancel" at bounding box center [475, 465] width 31 height 11
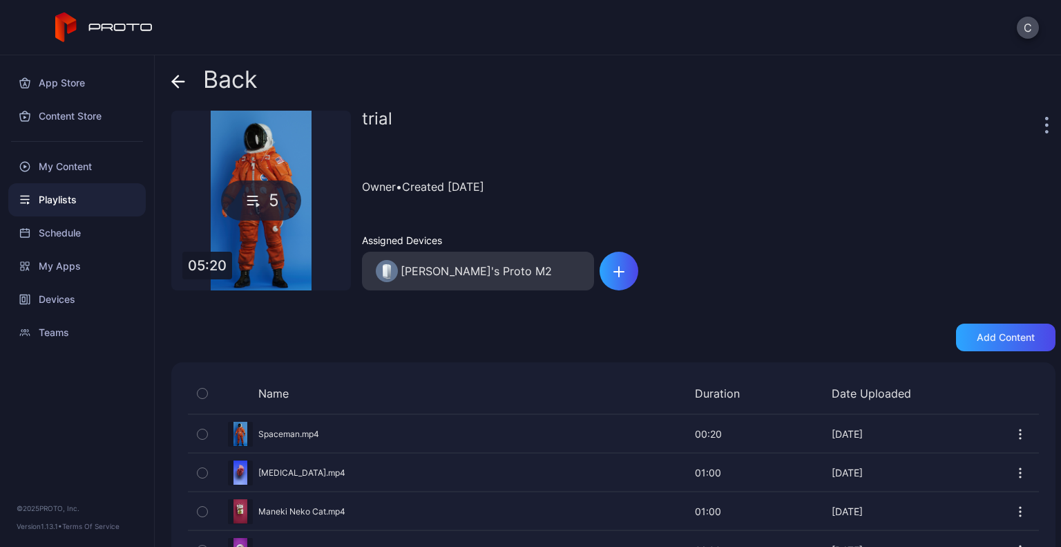
click at [1046, 124] on icon "button" at bounding box center [1047, 125] width 2 height 2
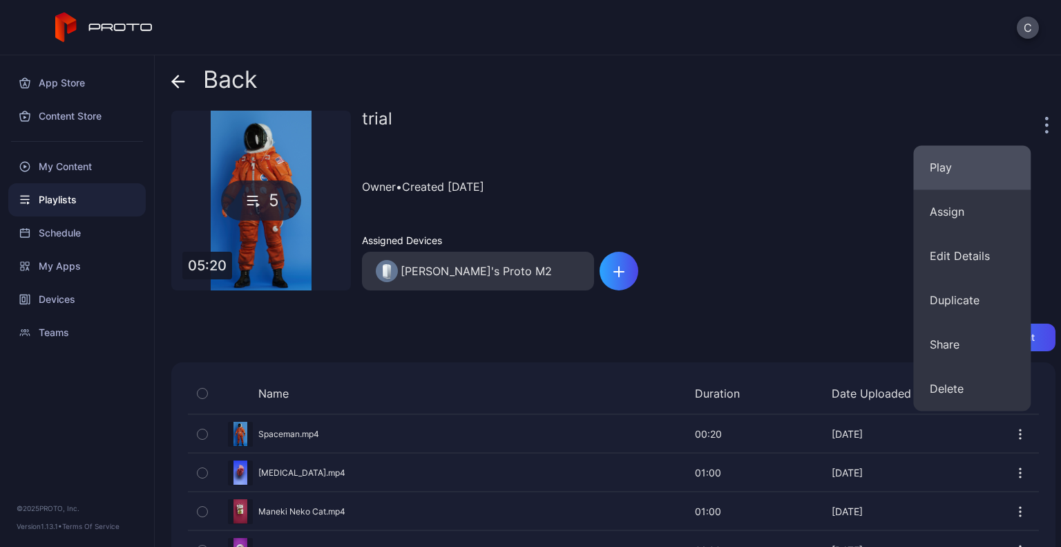
click at [929, 160] on button "Play" at bounding box center [971, 167] width 117 height 44
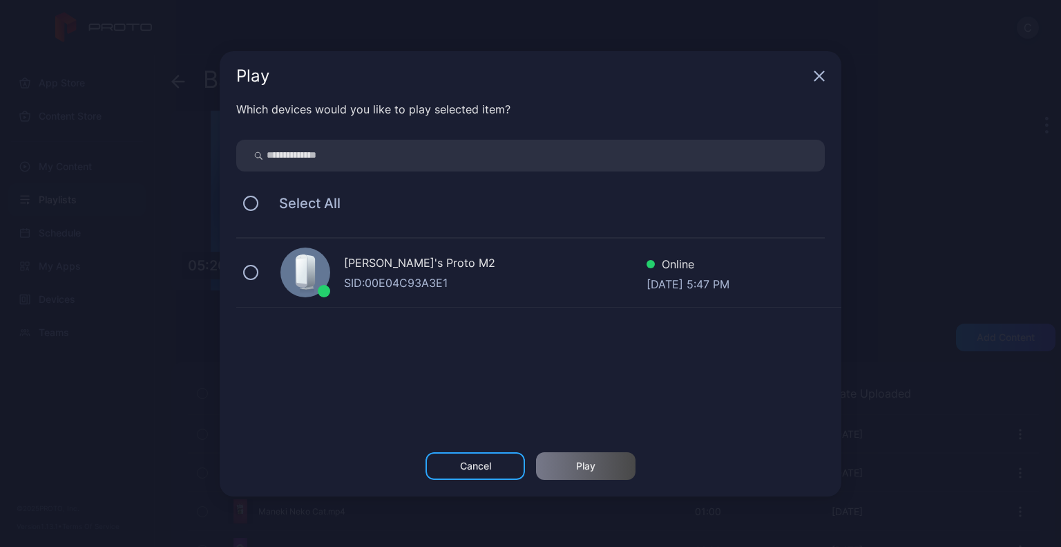
click at [577, 278] on div "SID: 00E04C93A3E1" at bounding box center [495, 282] width 303 height 17
click at [596, 458] on div "Play" at bounding box center [585, 466] width 99 height 28
